Goal: Information Seeking & Learning: Learn about a topic

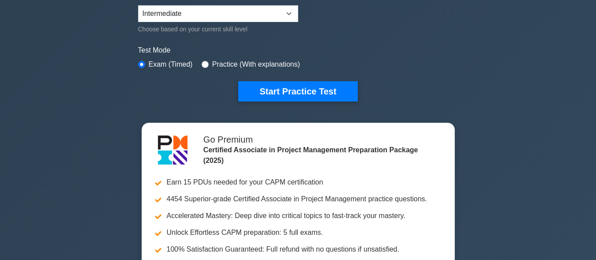
scroll to position [229, 0]
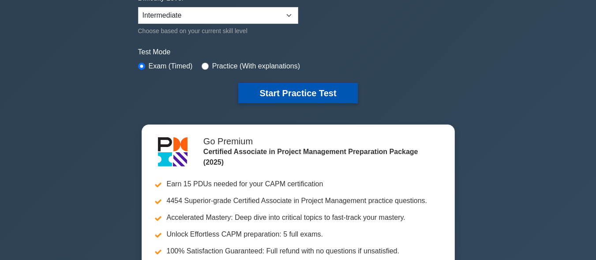
click at [328, 89] on button "Start Practice Test" at bounding box center [297, 93] width 119 height 20
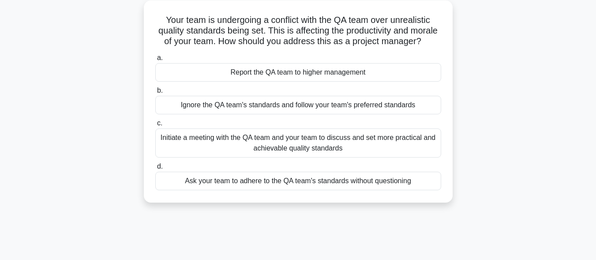
scroll to position [53, 0]
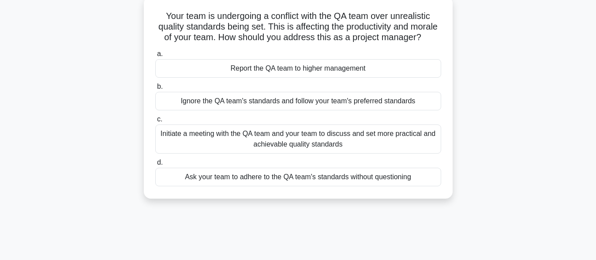
click at [397, 149] on div "Initiate a meeting with the QA team and your team to discuss and set more pract…" at bounding box center [298, 138] width 286 height 29
click at [155, 122] on input "c. Initiate a meeting with the QA team and your team to discuss and set more pr…" at bounding box center [155, 119] width 0 height 6
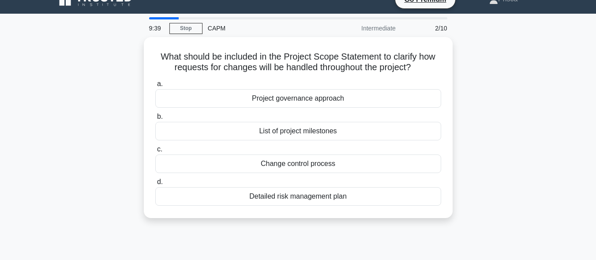
scroll to position [0, 0]
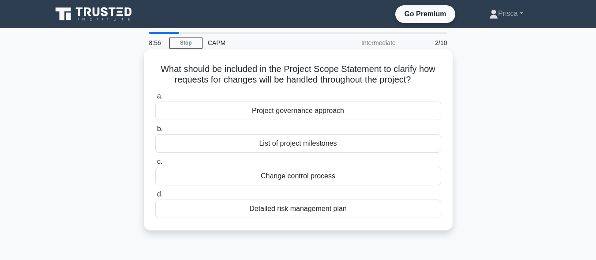
click at [340, 113] on div "Project governance approach" at bounding box center [298, 110] width 286 height 19
click at [155, 99] on input "a. Project governance approach" at bounding box center [155, 97] width 0 height 6
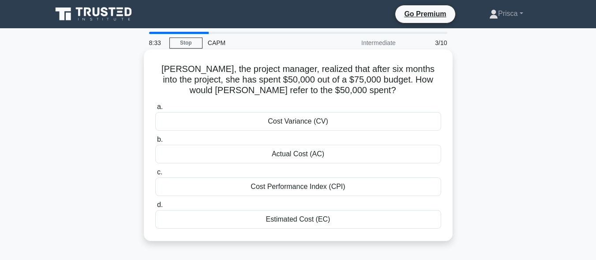
click at [313, 161] on div "Actual Cost (AC)" at bounding box center [298, 154] width 286 height 19
click at [155, 142] on input "b. Actual Cost (AC)" at bounding box center [155, 140] width 0 height 6
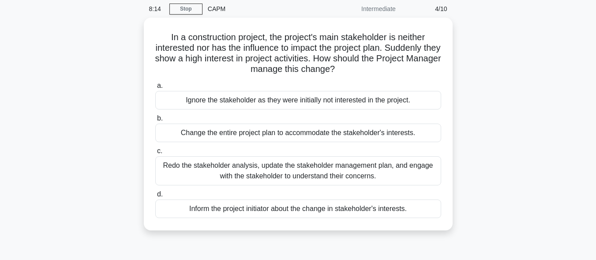
scroll to position [35, 0]
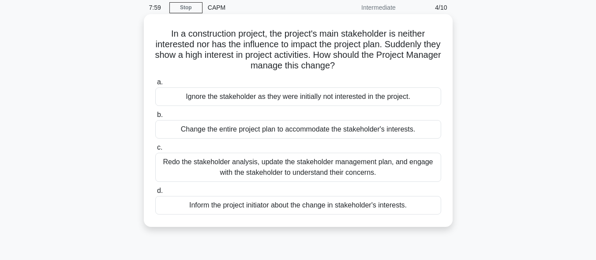
click at [363, 206] on div "Inform the project initiator about the change in stakeholder's interests." at bounding box center [298, 205] width 286 height 19
click at [155, 194] on input "d. Inform the project initiator about the change in stakeholder's interests." at bounding box center [155, 191] width 0 height 6
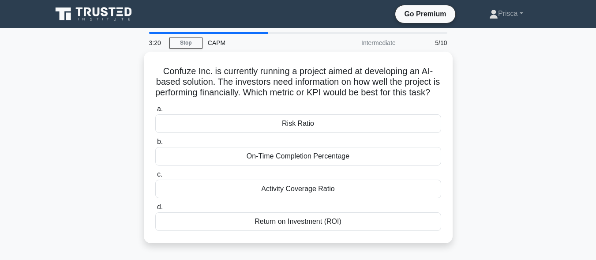
scroll to position [18, 0]
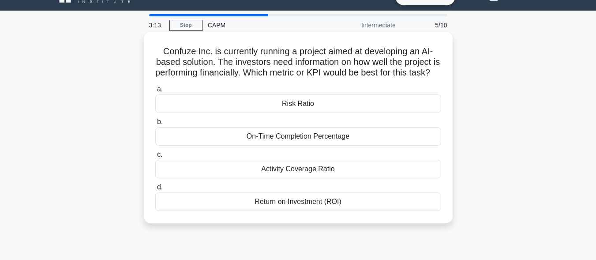
click at [352, 178] on div "Activity Coverage Ratio" at bounding box center [298, 169] width 286 height 19
click at [155, 157] on input "c. Activity Coverage Ratio" at bounding box center [155, 155] width 0 height 6
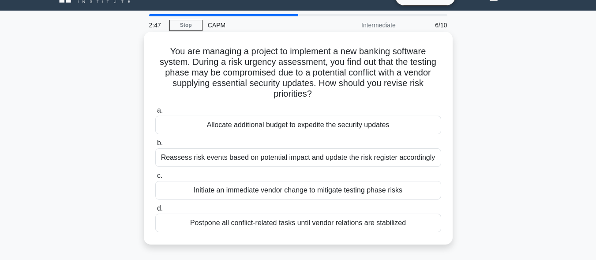
click at [363, 154] on div "Reassess risk events based on potential impact and update the risk register acc…" at bounding box center [298, 157] width 286 height 19
click at [155, 146] on input "b. Reassess risk events based on potential impact and update the risk register …" at bounding box center [155, 143] width 0 height 6
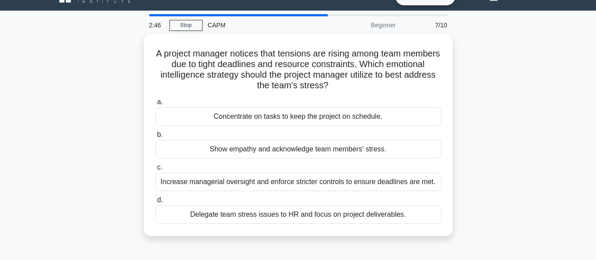
scroll to position [0, 0]
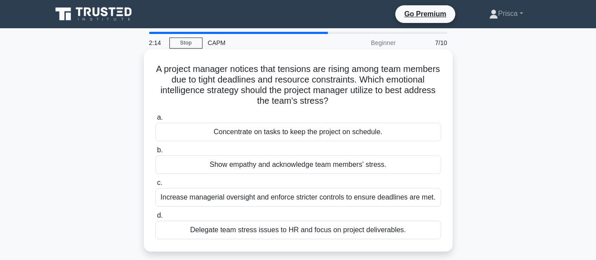
click at [367, 173] on div "Show empathy and acknowledge team members' stress." at bounding box center [298, 164] width 286 height 19
click at [155, 153] on input "b. Show empathy and acknowledge team members' stress." at bounding box center [155, 150] width 0 height 6
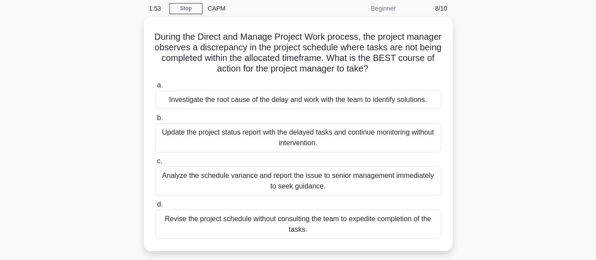
scroll to position [35, 0]
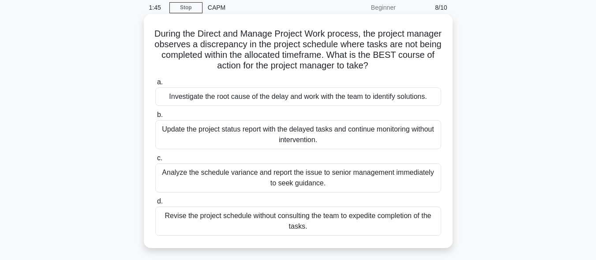
click at [354, 99] on div "Investigate the root cause of the delay and work with the team to identify solu…" at bounding box center [298, 96] width 286 height 19
click at [155, 85] on input "a. Investigate the root cause of the delay and work with the team to identify s…" at bounding box center [155, 82] width 0 height 6
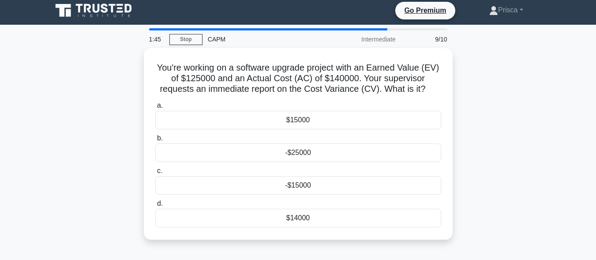
scroll to position [0, 0]
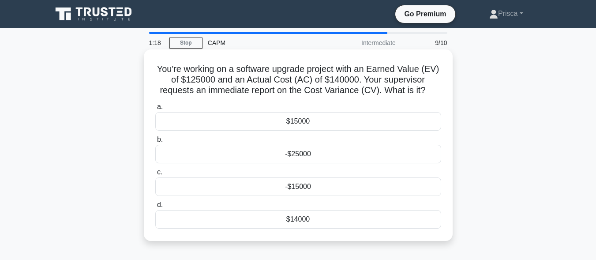
click at [308, 189] on div "-$15000" at bounding box center [298, 186] width 286 height 19
click at [155, 175] on input "c. -$15000" at bounding box center [155, 172] width 0 height 6
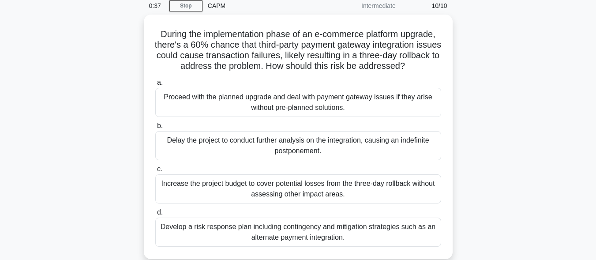
scroll to position [35, 0]
click at [311, 239] on div "Develop a risk response plan including contingency and mitigation strategies su…" at bounding box center [298, 231] width 286 height 29
click at [155, 215] on input "d. Develop a risk response plan including contingency and mitigation strategies…" at bounding box center [155, 212] width 0 height 6
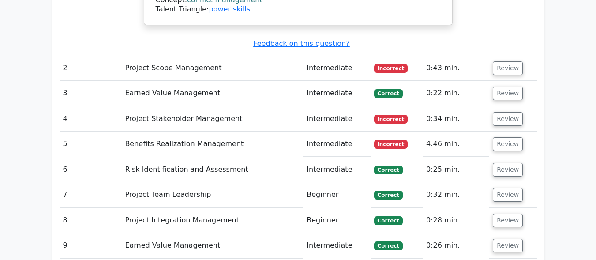
scroll to position [1182, 0]
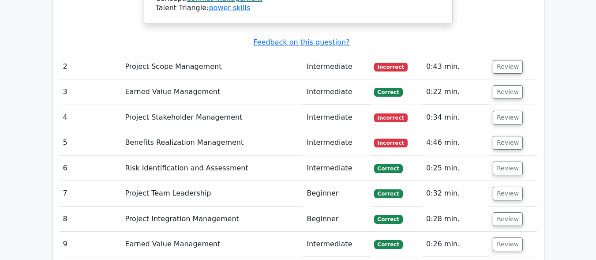
click at [394, 139] on span "Incorrect" at bounding box center [391, 143] width 34 height 9
click at [498, 136] on button "Review" at bounding box center [508, 143] width 30 height 14
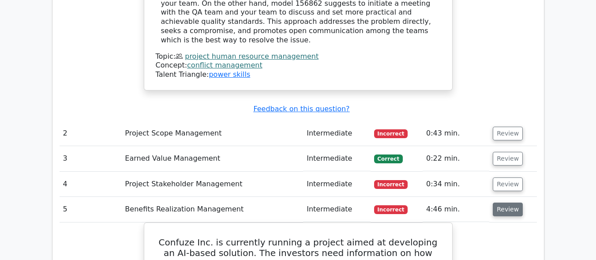
scroll to position [1112, 0]
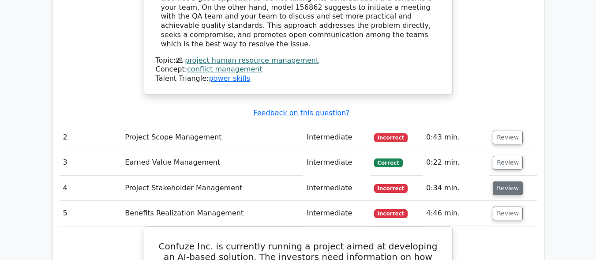
click at [510, 181] on button "Review" at bounding box center [508, 188] width 30 height 14
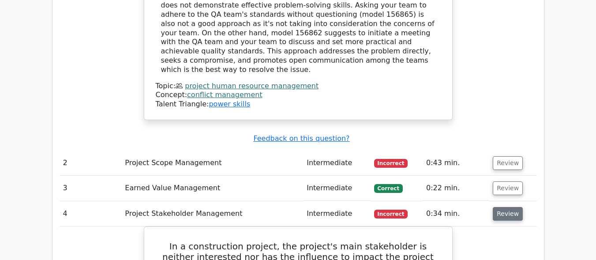
scroll to position [1059, 0]
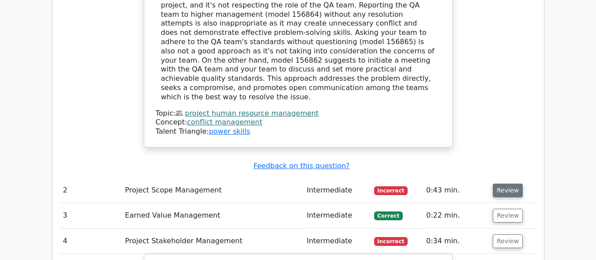
click at [509, 184] on button "Review" at bounding box center [508, 191] width 30 height 14
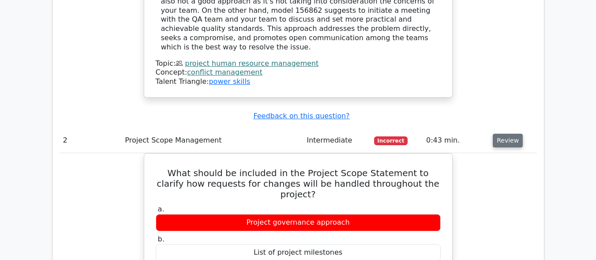
scroll to position [1147, 0]
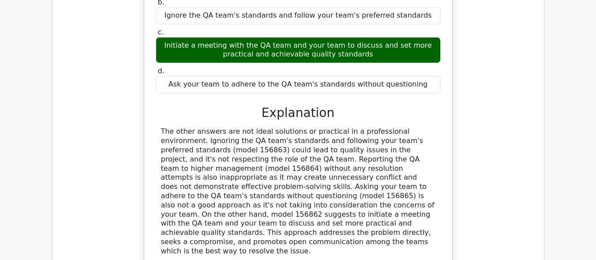
scroll to position [882, 0]
